Goal: Information Seeking & Learning: Learn about a topic

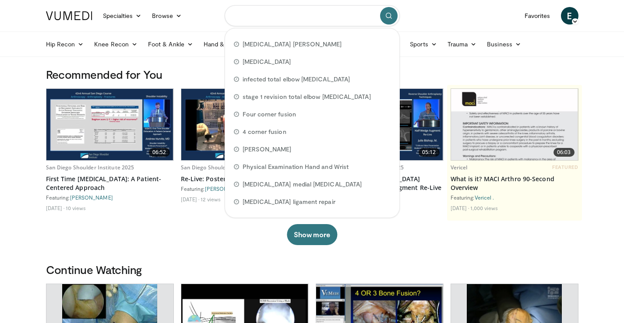
click at [309, 22] on input "Search topics, interventions" at bounding box center [312, 15] width 175 height 21
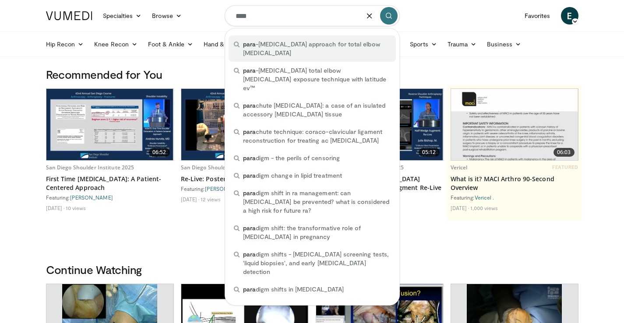
click at [317, 41] on span "para -olecranon approach for total elbow arthroplasty" at bounding box center [317, 49] width 148 height 18
type input "**********"
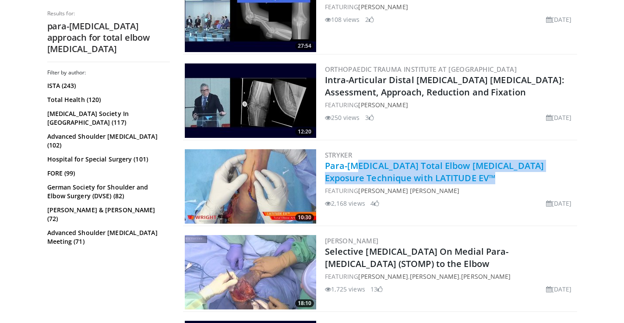
scroll to position [467, 0]
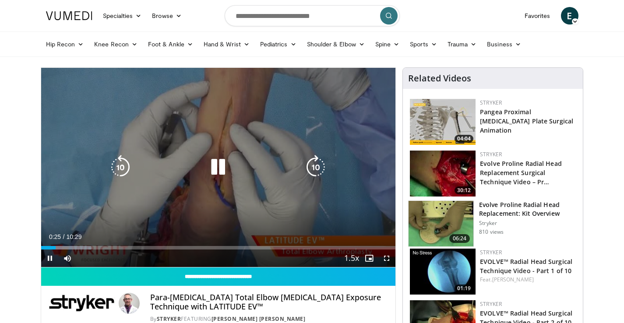
click at [223, 174] on icon "Video Player" at bounding box center [218, 167] width 25 height 25
click at [213, 161] on icon "Video Player" at bounding box center [218, 167] width 25 height 25
click at [219, 165] on icon "Video Player" at bounding box center [218, 167] width 25 height 25
click at [244, 162] on div "Video Player" at bounding box center [218, 168] width 213 height 18
click at [214, 172] on icon "Video Player" at bounding box center [218, 167] width 25 height 25
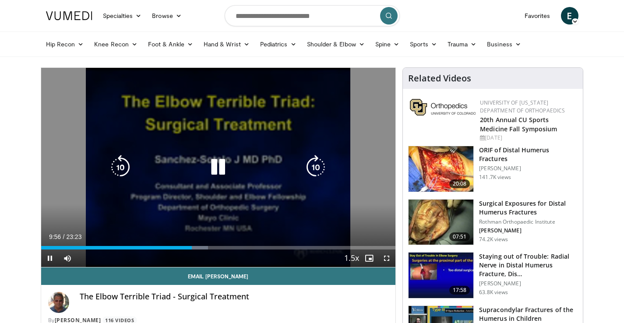
click at [221, 156] on icon "Video Player" at bounding box center [218, 167] width 25 height 25
